Goal: Information Seeking & Learning: Find contact information

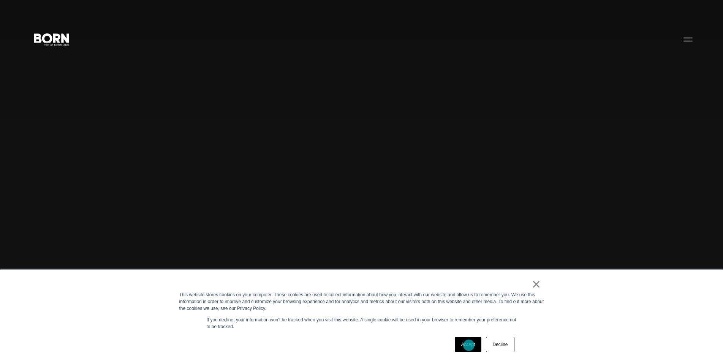
click at [469, 345] on link "Accept" at bounding box center [468, 344] width 27 height 15
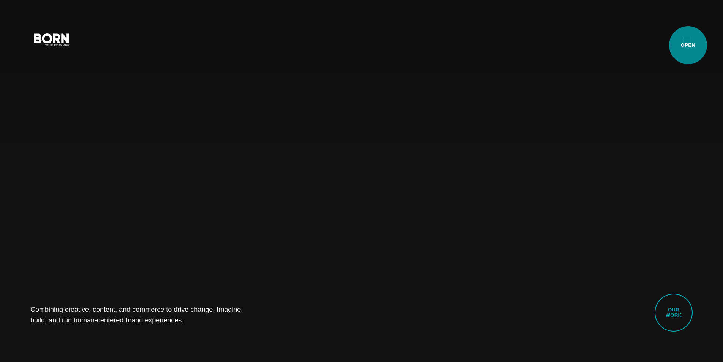
click at [688, 43] on button "Primary Menu" at bounding box center [688, 39] width 18 height 16
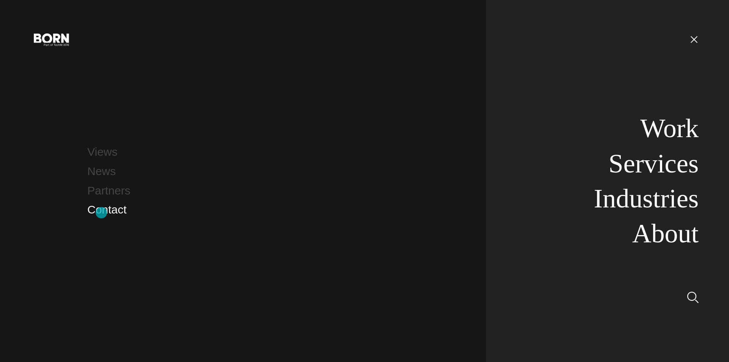
click at [101, 213] on link "Contact" at bounding box center [106, 209] width 39 height 13
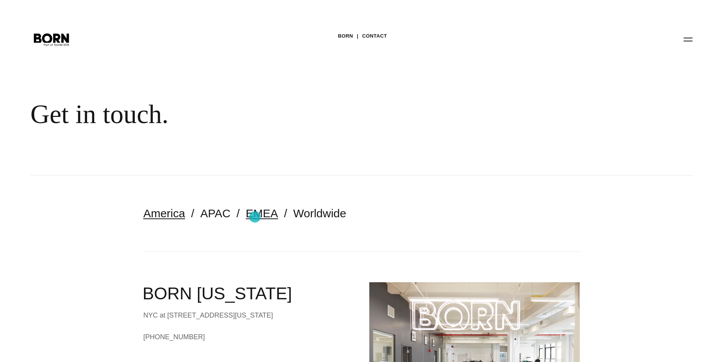
click at [255, 217] on link "EMEA" at bounding box center [262, 213] width 32 height 13
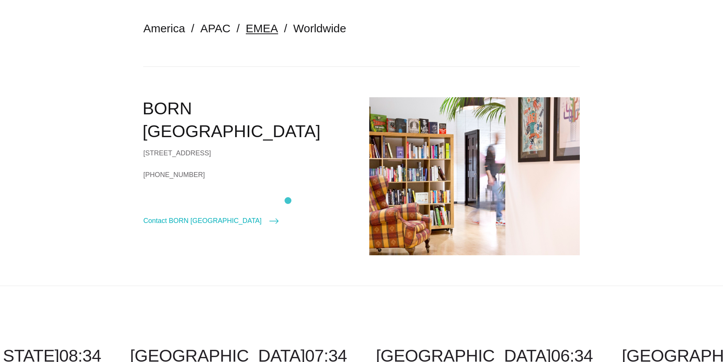
scroll to position [190, 0]
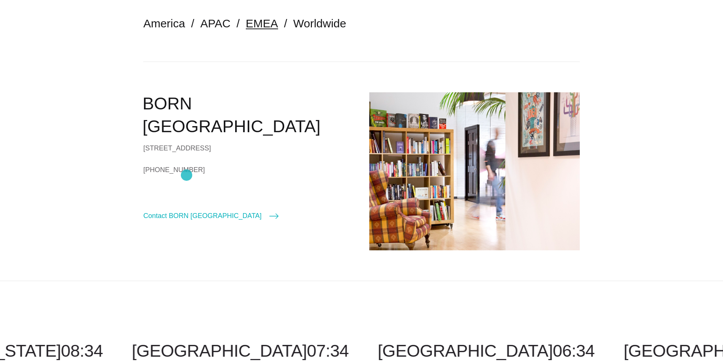
drag, startPoint x: 139, startPoint y: 164, endPoint x: 187, endPoint y: 175, distance: 48.6
click at [187, 175] on section "America APAC EMEA Worldwide BORN [GEOGRAPHIC_DATA] [STREET_ADDRESS] [PHONE_NUMB…" at bounding box center [361, 133] width 723 height 295
click at [229, 142] on div "[STREET_ADDRESS]" at bounding box center [248, 147] width 210 height 11
drag, startPoint x: 143, startPoint y: 168, endPoint x: 208, endPoint y: 168, distance: 65.0
click at [208, 168] on section "America APAC EMEA Worldwide BORN [GEOGRAPHIC_DATA] [STREET_ADDRESS] [PHONE_NUMB…" at bounding box center [361, 133] width 723 height 295
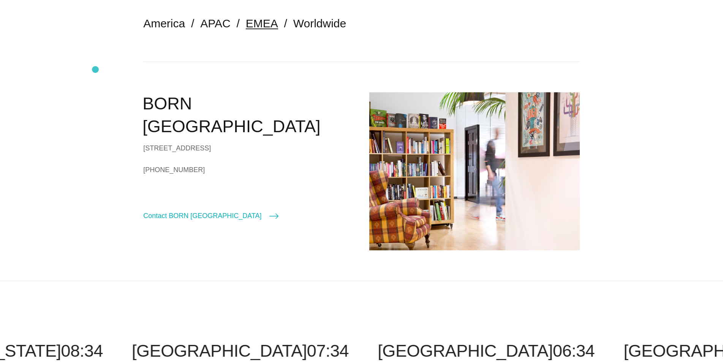
copy link "[PHONE_NUMBER]"
click at [59, 159] on section "America APAC EMEA Worldwide BORN [GEOGRAPHIC_DATA] [STREET_ADDRESS] [PHONE_NUMB…" at bounding box center [361, 133] width 723 height 295
drag, startPoint x: 134, startPoint y: 168, endPoint x: 217, endPoint y: 166, distance: 82.8
click at [217, 166] on section "America APAC EMEA Worldwide BORN [GEOGRAPHIC_DATA] [STREET_ADDRESS] [PHONE_NUMB…" at bounding box center [361, 133] width 723 height 295
copy link "[PHONE_NUMBER]"
